Goal: Task Accomplishment & Management: Manage account settings

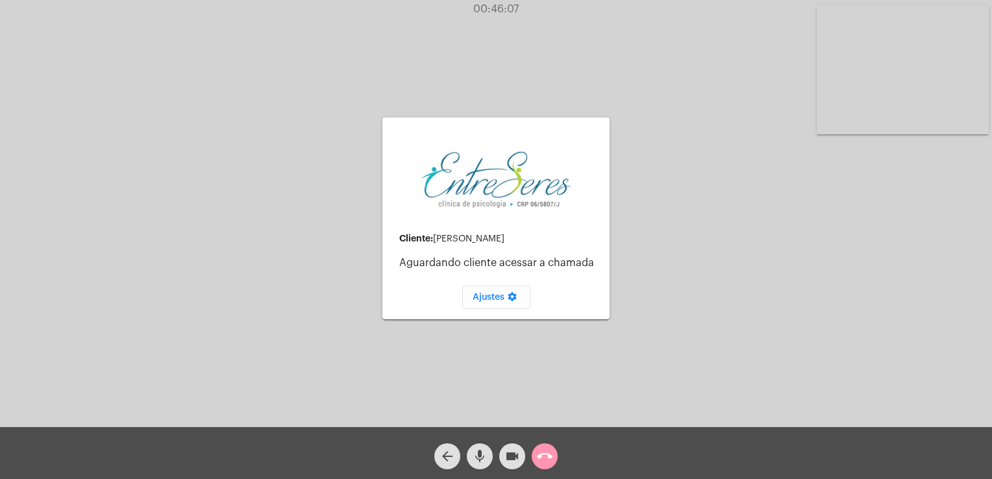
click at [559, 459] on div "call_end" at bounding box center [544, 453] width 32 height 32
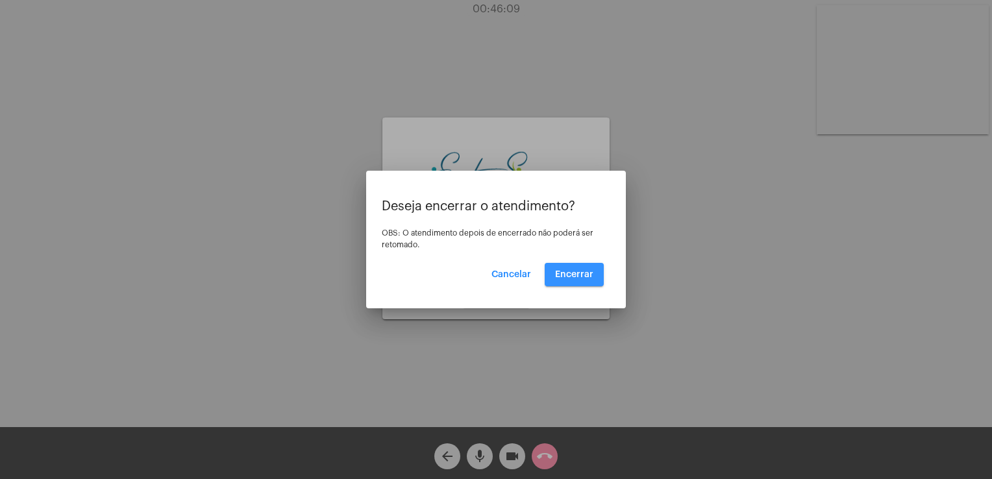
click at [580, 271] on span "Encerrar" at bounding box center [574, 274] width 38 height 9
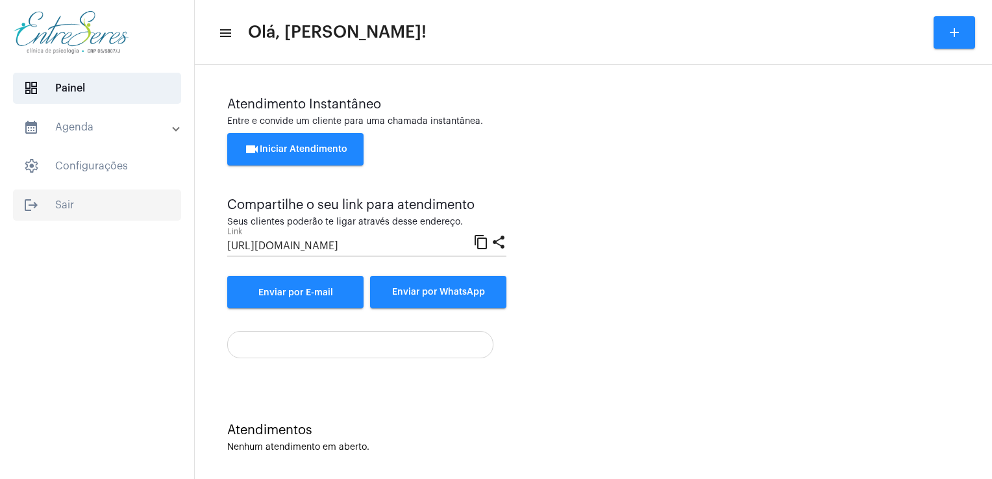
click at [81, 195] on span "logout Sair" at bounding box center [97, 205] width 168 height 31
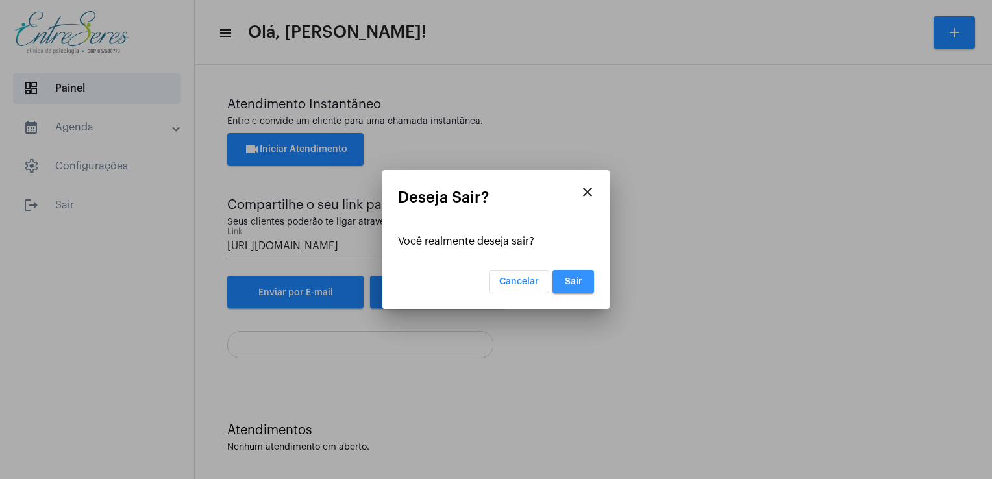
click at [569, 287] on button "Sair" at bounding box center [574, 281] width 42 height 23
